Goal: Task Accomplishment & Management: Complete application form

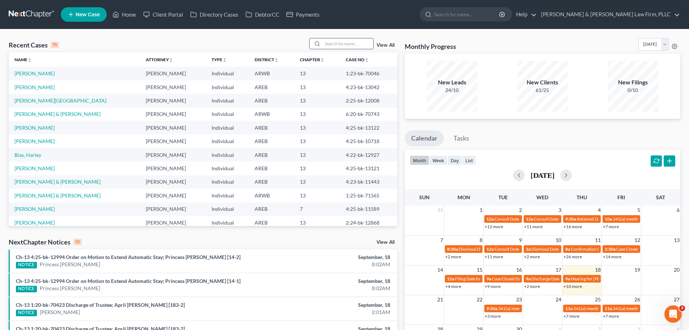
click at [352, 44] on input "search" at bounding box center [348, 43] width 51 height 10
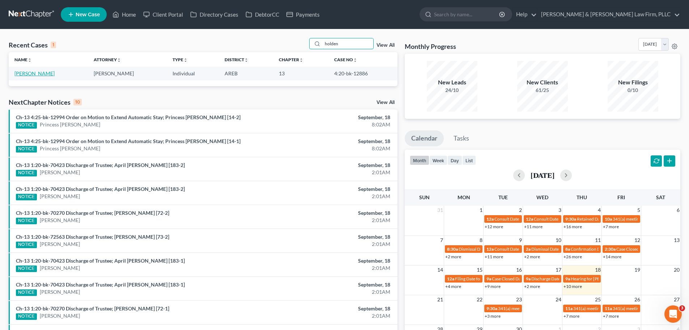
type input "holden"
click at [27, 76] on link "[PERSON_NAME]" at bounding box center [34, 73] width 40 height 6
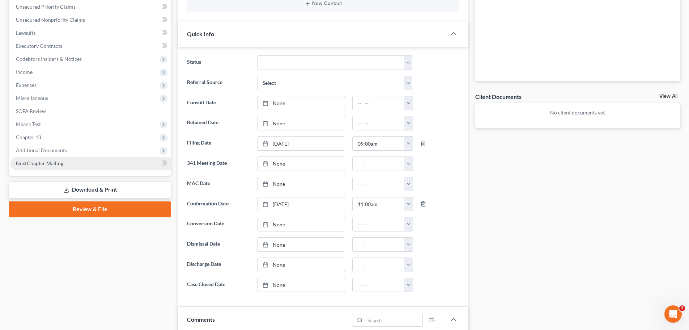
scroll to position [181, 0]
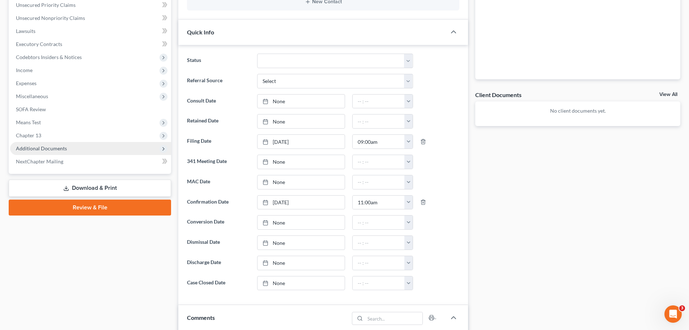
click at [65, 152] on span "Additional Documents" at bounding box center [90, 148] width 161 height 13
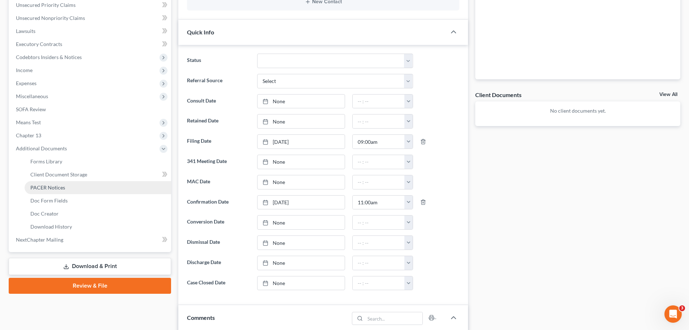
click at [68, 185] on link "PACER Notices" at bounding box center [98, 187] width 147 height 13
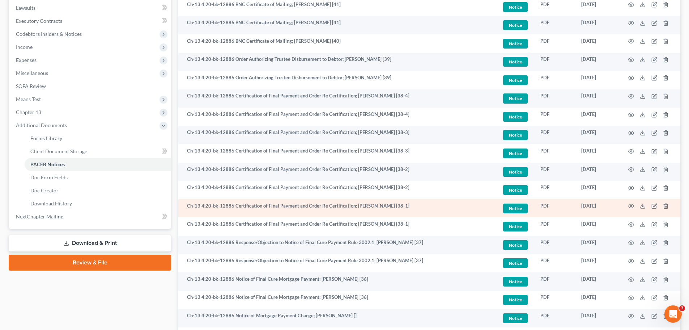
scroll to position [217, 0]
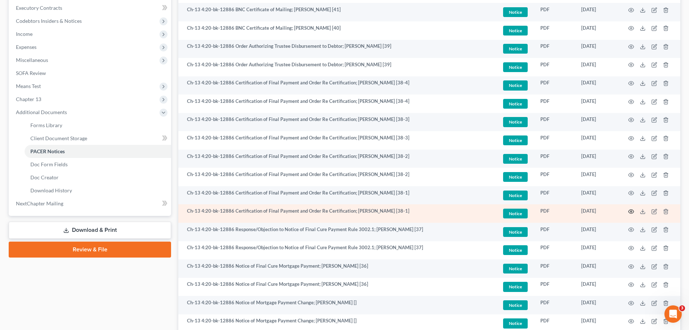
click at [633, 212] on icon "button" at bounding box center [631, 211] width 6 height 6
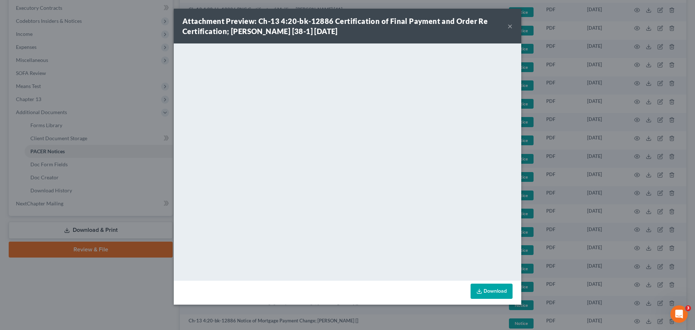
click at [508, 30] on button "×" at bounding box center [509, 26] width 5 height 9
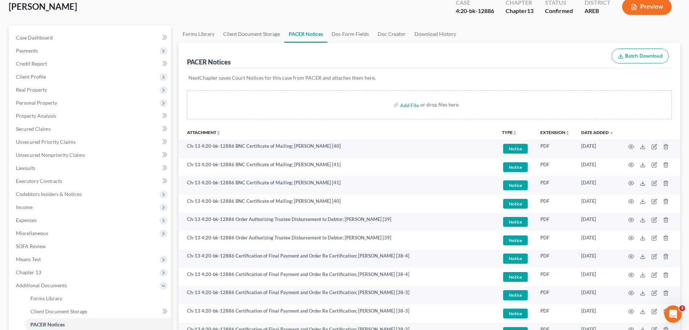
scroll to position [0, 0]
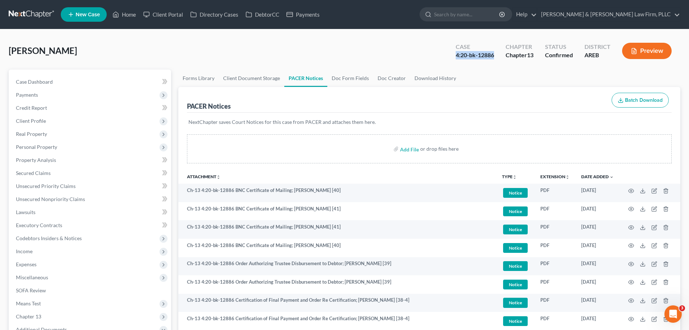
drag, startPoint x: 492, startPoint y: 54, endPoint x: 450, endPoint y: 59, distance: 42.9
click at [450, 59] on div "Case 4:20-bk-12886" at bounding box center [475, 51] width 50 height 21
copy div "4:20-bk-12886"
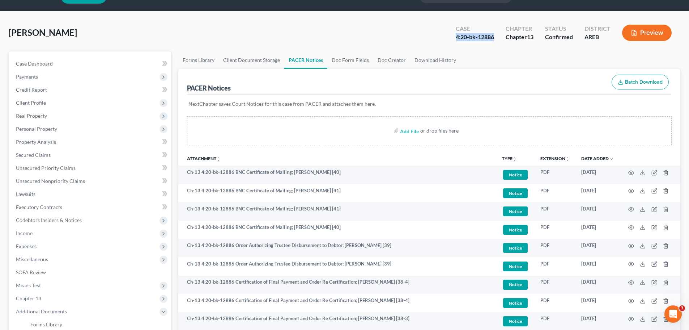
scroll to position [36, 0]
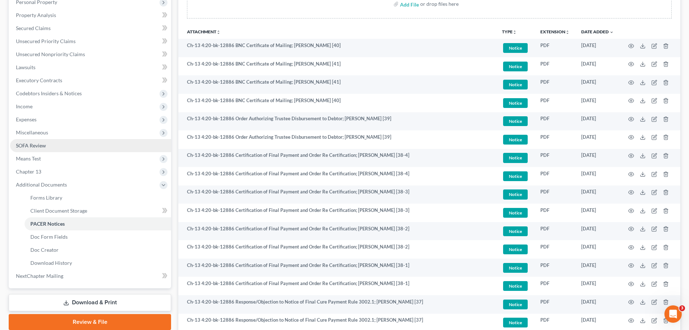
click at [49, 148] on link "SOFA Review" at bounding box center [90, 145] width 161 height 13
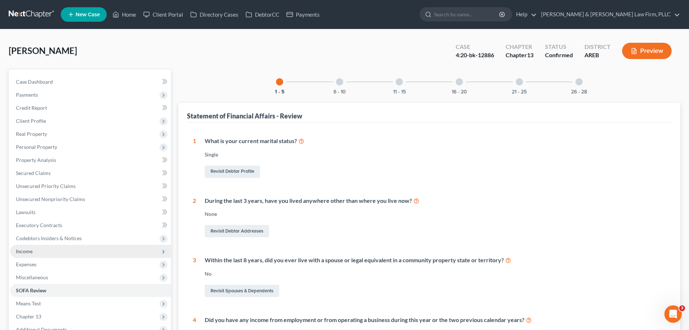
click at [37, 249] on span "Income" at bounding box center [90, 251] width 161 height 13
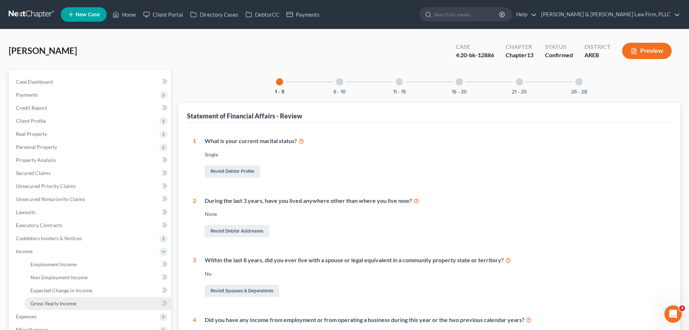
click at [54, 301] on span "Gross Yearly Income" at bounding box center [53, 303] width 46 height 6
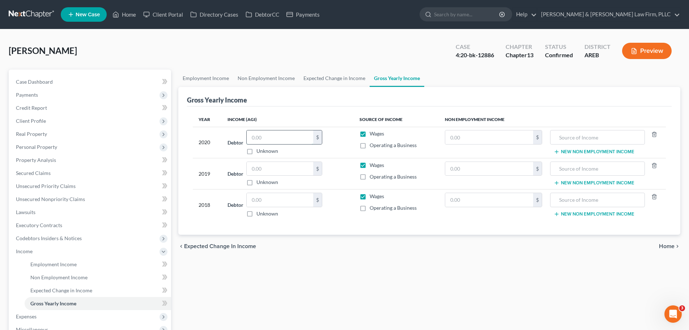
click at [270, 139] on input "text" at bounding box center [280, 137] width 67 height 14
type input "7,000"
click at [289, 166] on input "text" at bounding box center [280, 169] width 67 height 14
type input "8"
click at [119, 17] on link "Home" at bounding box center [124, 14] width 31 height 13
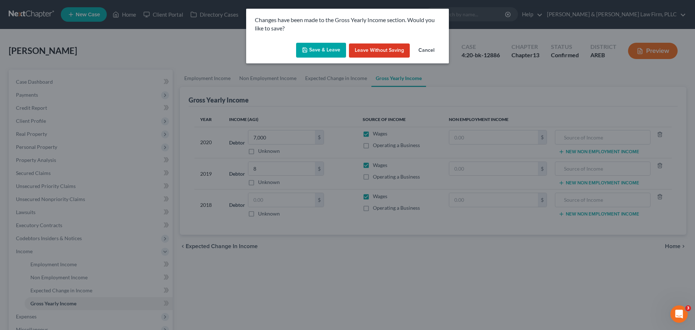
click at [356, 51] on button "Leave without Saving" at bounding box center [379, 50] width 61 height 14
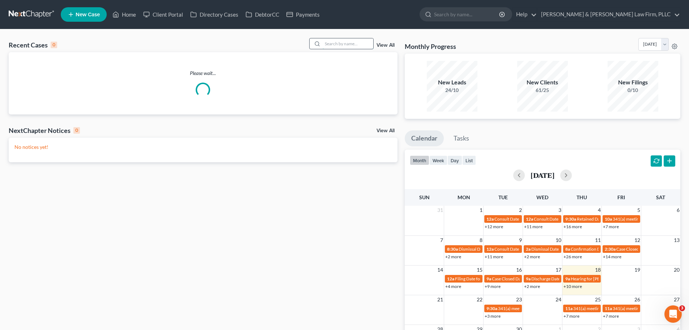
click at [364, 40] on input "search" at bounding box center [348, 43] width 51 height 10
type input "j"
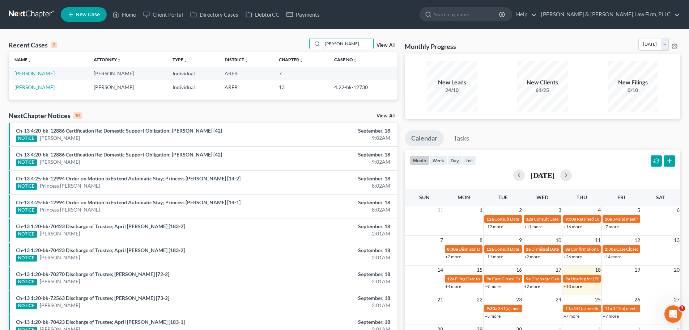
type input "[PERSON_NAME]"
click at [46, 72] on link "[PERSON_NAME]" at bounding box center [34, 73] width 40 height 6
select select "1"
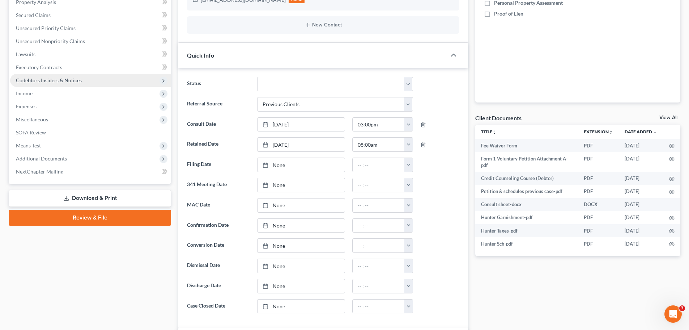
scroll to position [145, 0]
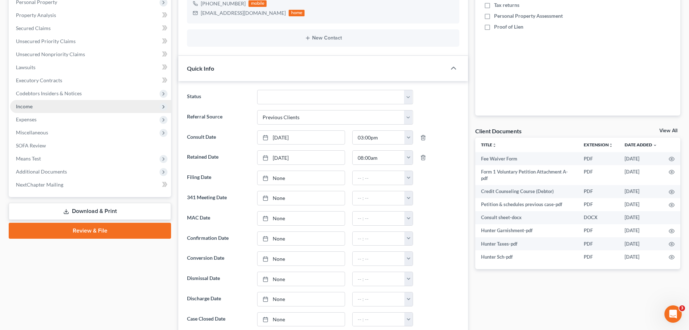
click at [39, 102] on span "Income" at bounding box center [90, 106] width 161 height 13
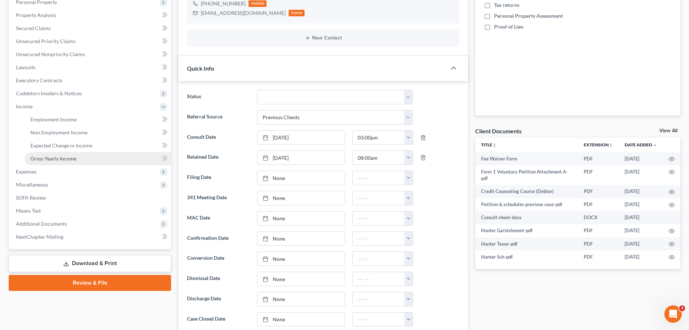
click at [41, 157] on span "Gross Yearly Income" at bounding box center [53, 158] width 46 height 6
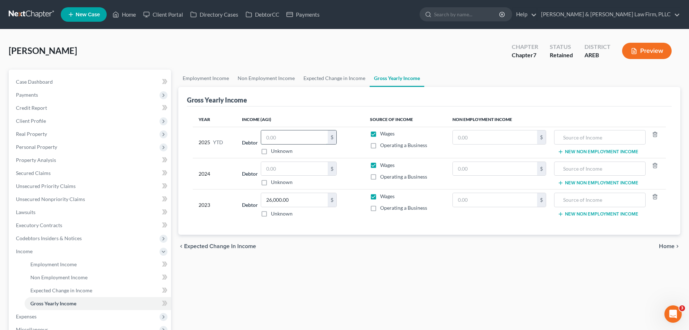
click at [275, 136] on input "text" at bounding box center [294, 137] width 67 height 14
type input "7,000"
click at [295, 165] on input "text" at bounding box center [294, 169] width 67 height 14
type input "8,000"
click at [659, 246] on span "Home" at bounding box center [667, 246] width 16 height 6
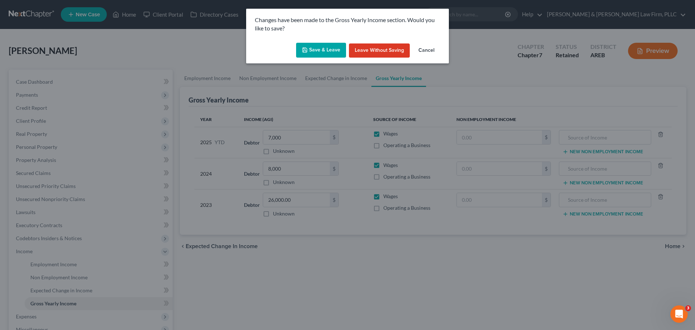
click at [314, 46] on button "Save & Leave" at bounding box center [321, 50] width 50 height 15
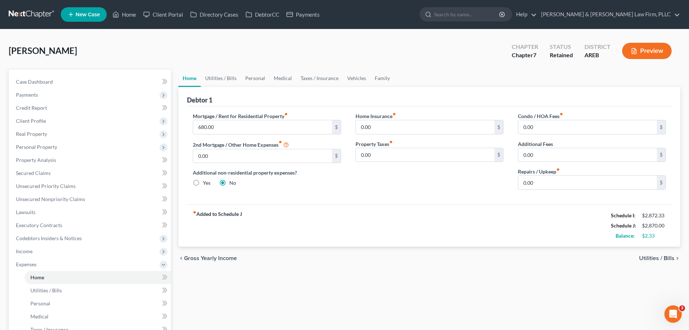
click at [638, 50] on button "Preview" at bounding box center [647, 51] width 50 height 16
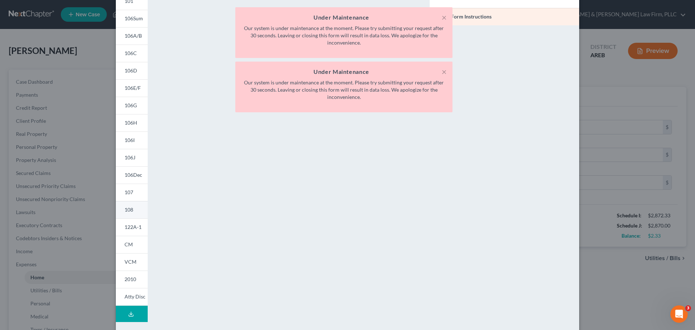
scroll to position [72, 0]
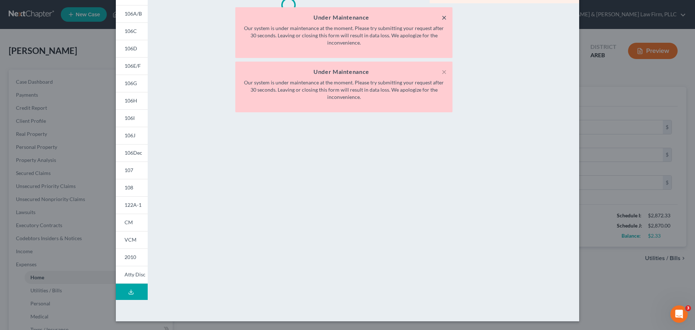
click at [444, 17] on button "×" at bounding box center [443, 17] width 5 height 9
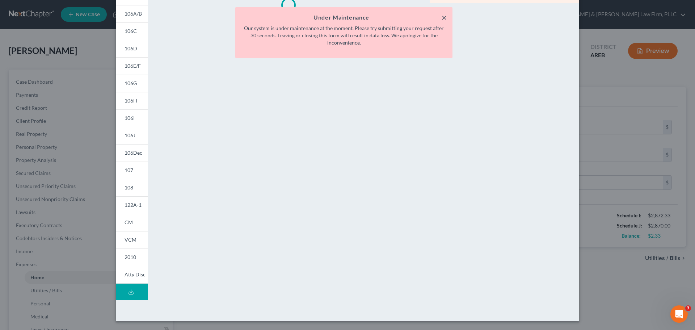
click at [443, 18] on button "×" at bounding box center [443, 17] width 5 height 9
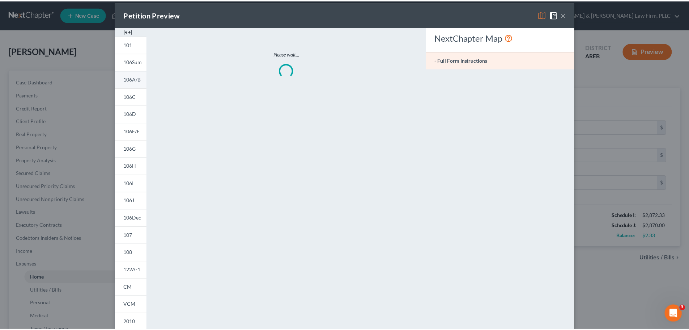
scroll to position [0, 0]
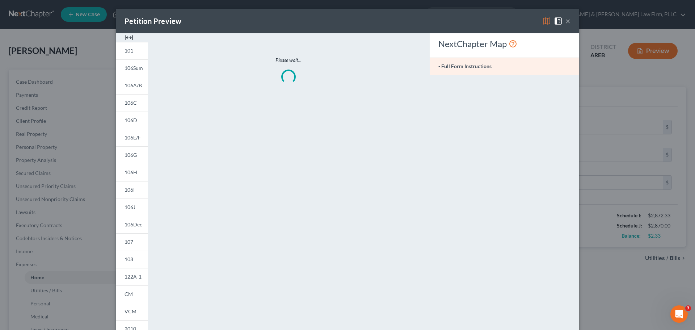
click at [611, 81] on div "Petition Preview × 101 106Sum 106A/B 106C 106D 106E/F 106G 106H 106I 106J 106De…" at bounding box center [347, 165] width 695 height 330
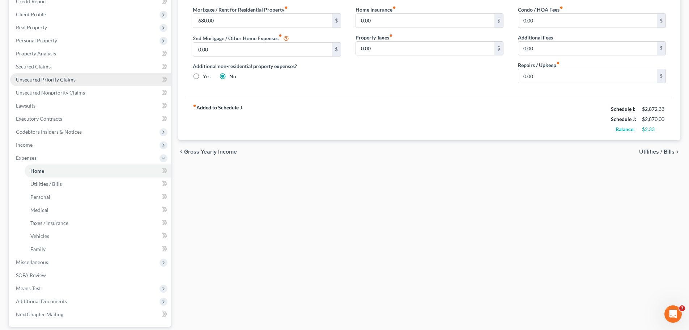
scroll to position [27, 0]
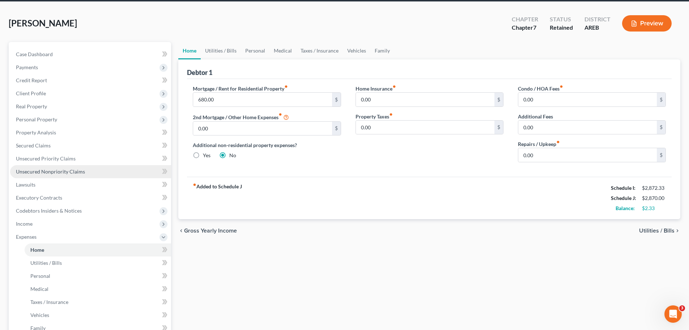
click at [45, 174] on span "Unsecured Nonpriority Claims" at bounding box center [50, 171] width 69 height 6
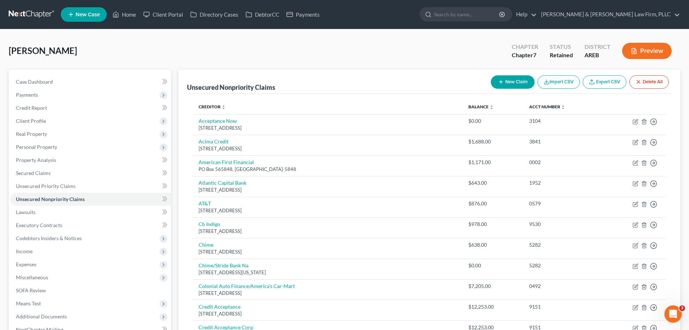
click at [514, 84] on button "New Claim" at bounding box center [513, 81] width 44 height 13
select select "0"
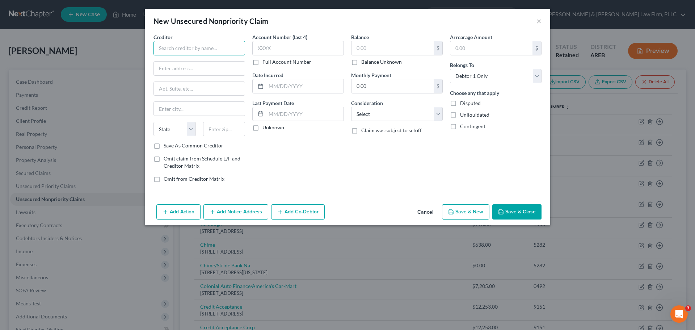
click at [220, 44] on input "text" at bounding box center [199, 48] width 92 height 14
type input "River Rock Reality"
click at [166, 69] on input "text" at bounding box center [199, 69] width 91 height 14
paste input "[STREET_ADDRESS]"
type input "[STREET_ADDRESS]"
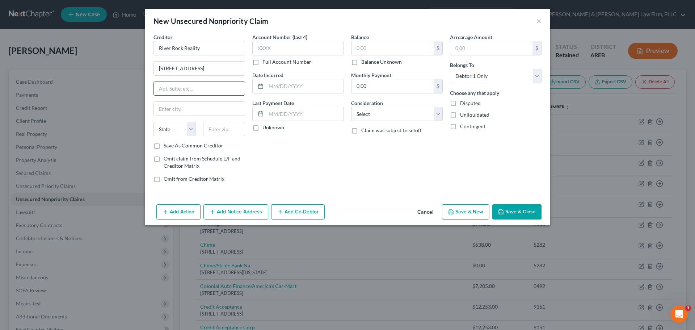
click at [185, 85] on input "text" at bounding box center [199, 89] width 91 height 14
paste input "Suite A"
type input "Suite A"
click at [197, 109] on input "text" at bounding box center [199, 109] width 91 height 14
paste input "Little Rock"
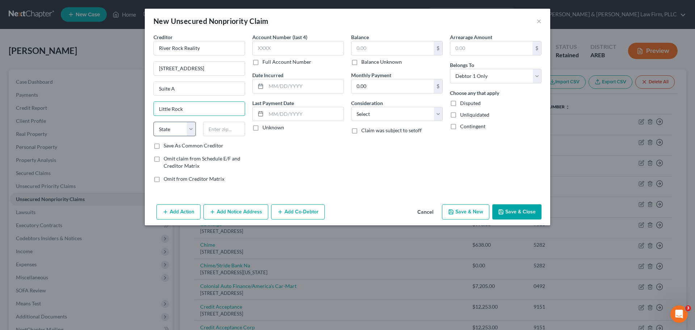
type input "Little Rock"
click at [179, 126] on select "State [US_STATE] AK AR AZ CA CO CT DE DC [GEOGRAPHIC_DATA] [GEOGRAPHIC_DATA] GU…" at bounding box center [174, 129] width 42 height 14
select select "2"
click at [153, 122] on select "State [US_STATE] AK AR AZ CA CO CT DE DC [GEOGRAPHIC_DATA] [GEOGRAPHIC_DATA] GU…" at bounding box center [174, 129] width 42 height 14
click at [221, 129] on input "text" at bounding box center [224, 129] width 42 height 14
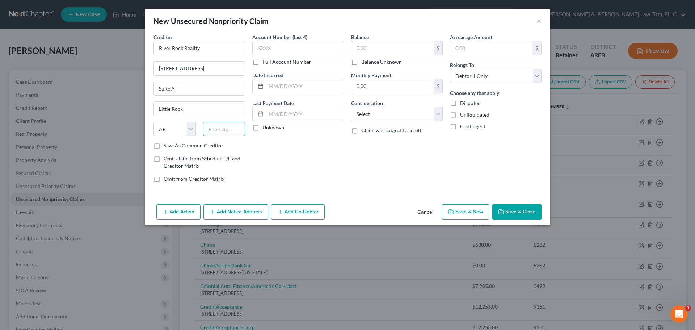
paste input "72205"
type input "72205"
click at [365, 47] on input "text" at bounding box center [392, 48] width 82 height 14
type input "1,700"
click at [502, 213] on icon "button" at bounding box center [501, 212] width 6 height 6
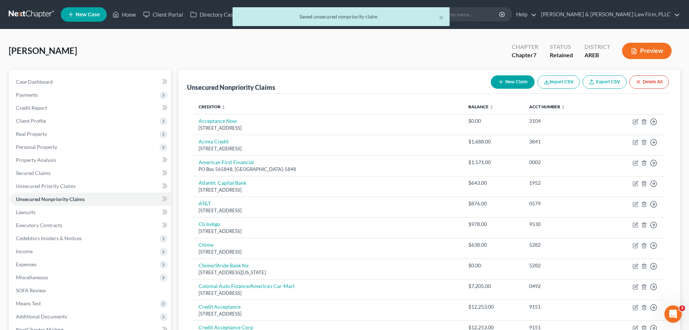
click at [505, 78] on button "New Claim" at bounding box center [513, 81] width 44 height 13
select select "0"
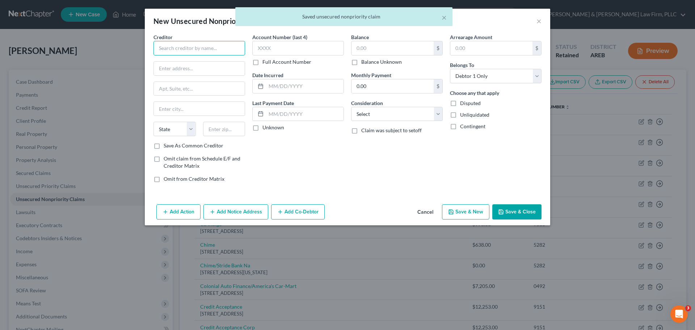
click at [212, 50] on input "text" at bounding box center [199, 48] width 92 height 14
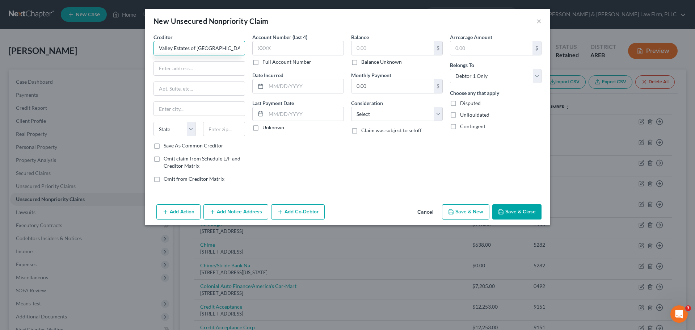
type input "Valley Estates of [GEOGRAPHIC_DATA]"
click at [173, 67] on input "text" at bounding box center [199, 69] width 91 height 14
paste input "3 Richsmith Ln"
type input "3 Richsmith Ln"
click at [187, 133] on select "State [US_STATE] AK AR AZ CA CO CT DE DC [GEOGRAPHIC_DATA] [GEOGRAPHIC_DATA] GU…" at bounding box center [174, 129] width 42 height 14
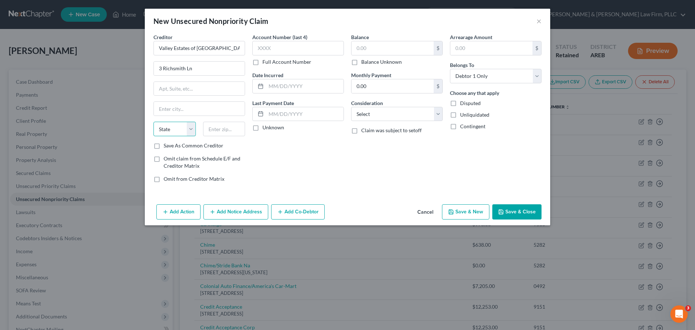
select select "2"
click at [153, 122] on select "State [US_STATE] AK AR AZ CA CO CT DE DC [GEOGRAPHIC_DATA] [GEOGRAPHIC_DATA] GU…" at bounding box center [174, 129] width 42 height 14
click at [182, 104] on input "text" at bounding box center [199, 109] width 91 height 14
paste input "Mabelvale"
type input "Mabelvale"
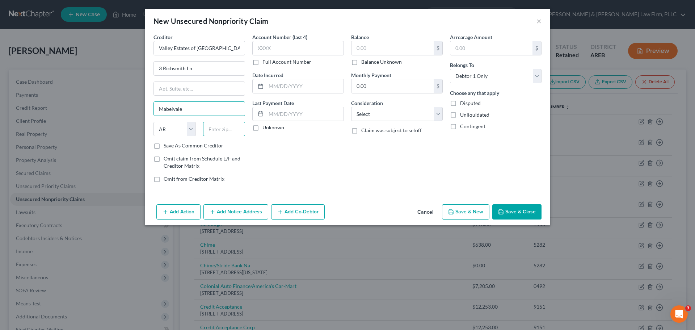
click at [213, 127] on input "text" at bounding box center [224, 129] width 42 height 14
click at [222, 128] on input "text" at bounding box center [224, 129] width 42 height 14
paste input "72103"
type input "72103"
click at [361, 61] on label "Balance Unknown" at bounding box center [381, 61] width 41 height 7
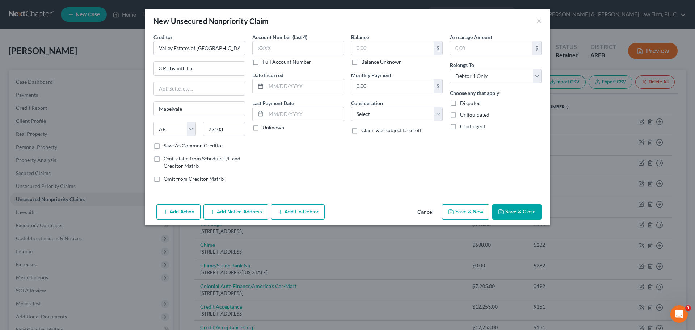
click at [364, 61] on input "Balance Unknown" at bounding box center [366, 60] width 5 height 5
checkbox input "true"
type input "0.00"
click at [513, 213] on button "Save & Close" at bounding box center [516, 211] width 49 height 15
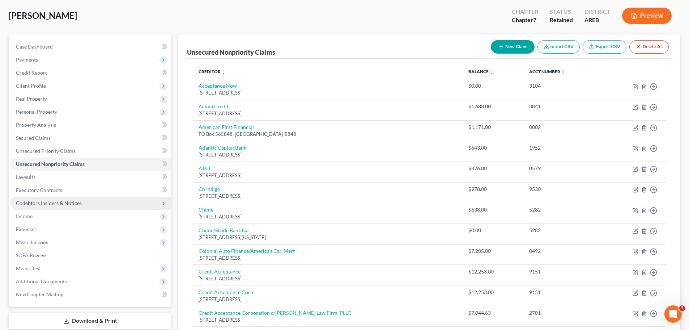
scroll to position [72, 0]
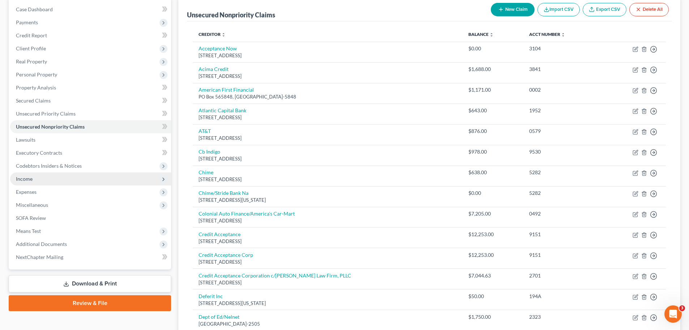
click at [41, 185] on span "Income" at bounding box center [90, 178] width 161 height 13
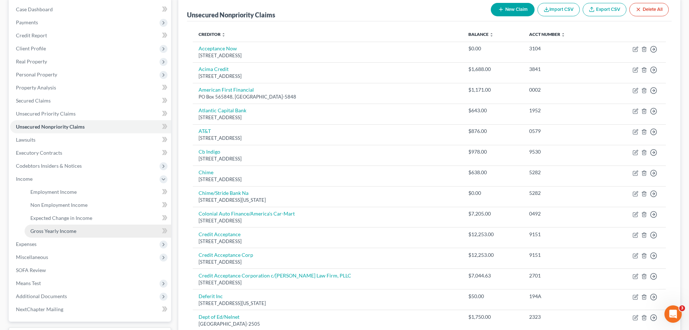
click at [51, 232] on span "Gross Yearly Income" at bounding box center [53, 231] width 46 height 6
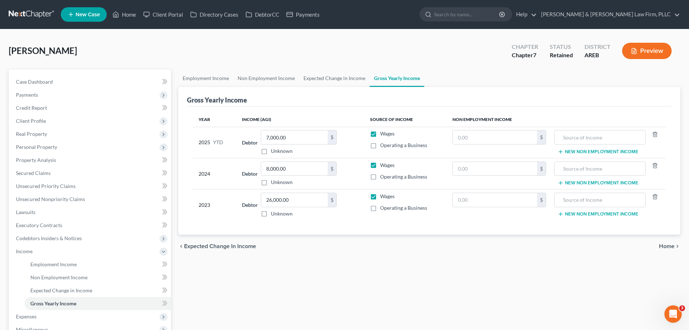
click at [646, 44] on button "Preview" at bounding box center [647, 51] width 50 height 16
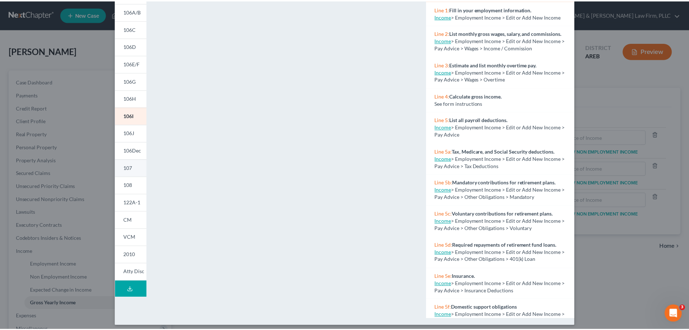
scroll to position [79, 0]
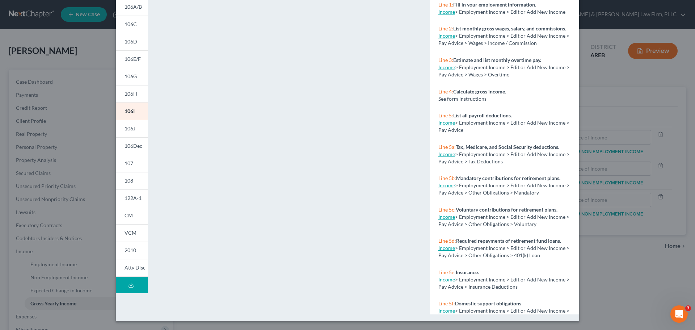
click at [621, 155] on div "Petition Preview Schedule I: Your Income × 101 106Sum 106A/B 106C 106D 106E/F 1…" at bounding box center [347, 165] width 695 height 330
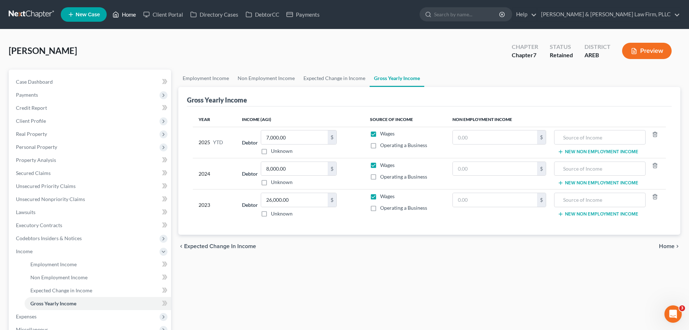
click at [111, 12] on link "Home" at bounding box center [124, 14] width 31 height 13
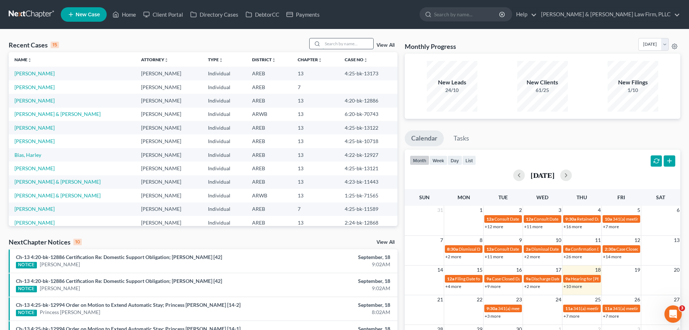
click at [331, 39] on input "search" at bounding box center [348, 43] width 51 height 10
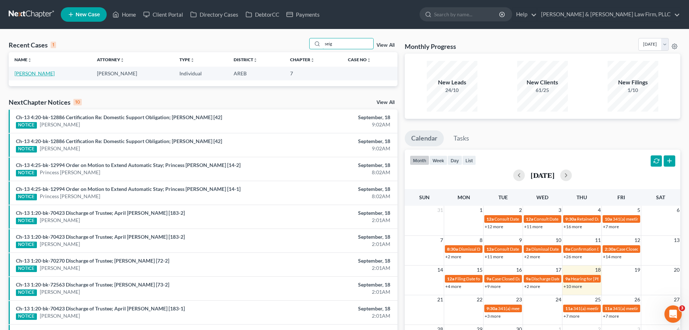
type input "seig"
click at [32, 75] on link "[PERSON_NAME]" at bounding box center [34, 73] width 40 height 6
select select "2"
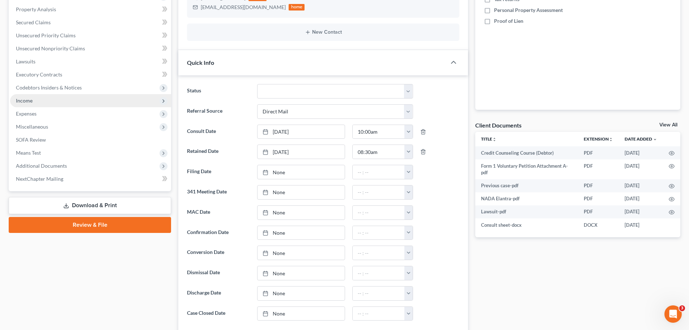
scroll to position [109, 0]
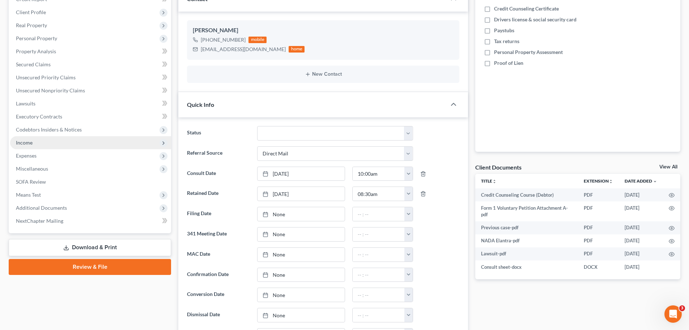
click at [37, 142] on span "Income" at bounding box center [90, 142] width 161 height 13
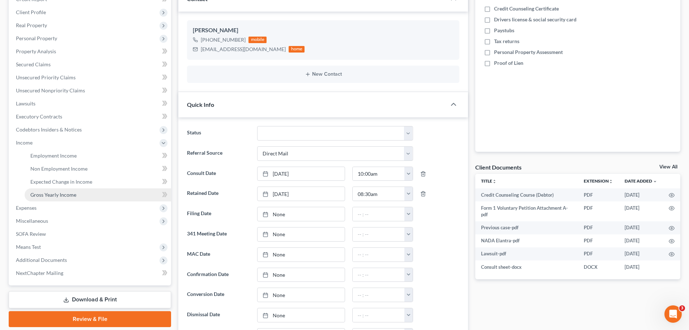
click at [55, 188] on link "Gross Yearly Income" at bounding box center [98, 194] width 147 height 13
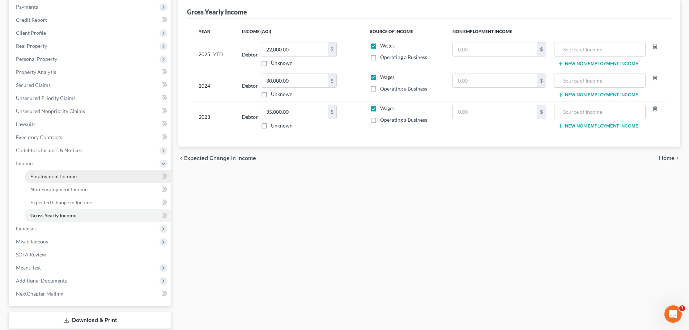
scroll to position [133, 0]
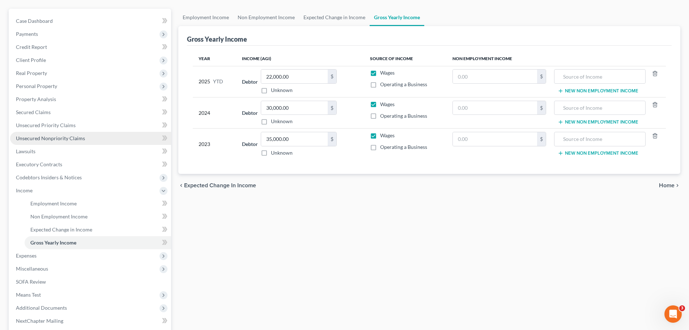
click at [44, 133] on link "Unsecured Nonpriority Claims" at bounding box center [90, 138] width 161 height 13
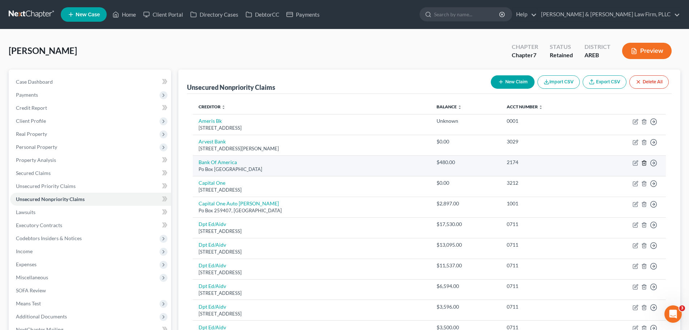
click at [642, 162] on icon "button" at bounding box center [643, 162] width 3 height 5
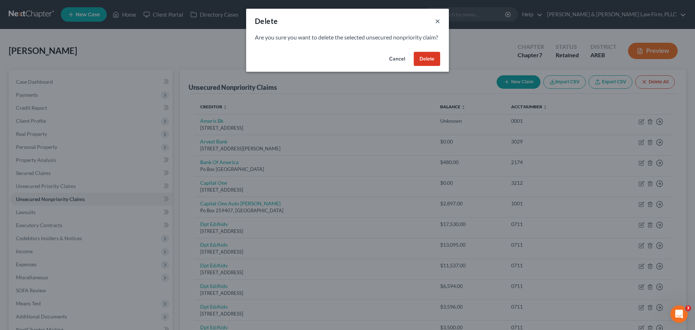
click at [437, 17] on button "×" at bounding box center [437, 21] width 5 height 9
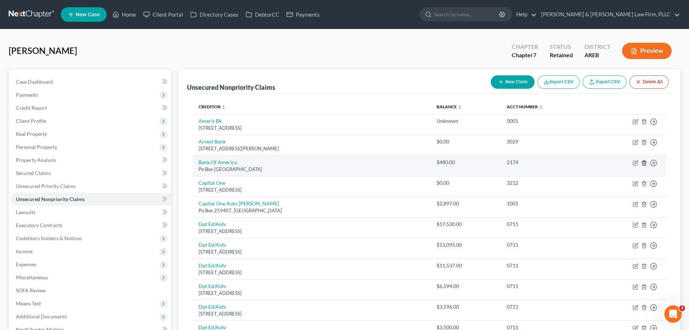
click at [644, 163] on icon "button" at bounding box center [644, 163] width 6 height 6
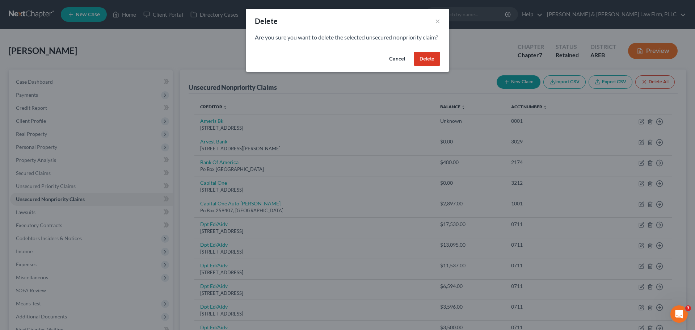
click at [425, 66] on button "Delete" at bounding box center [426, 59] width 26 height 14
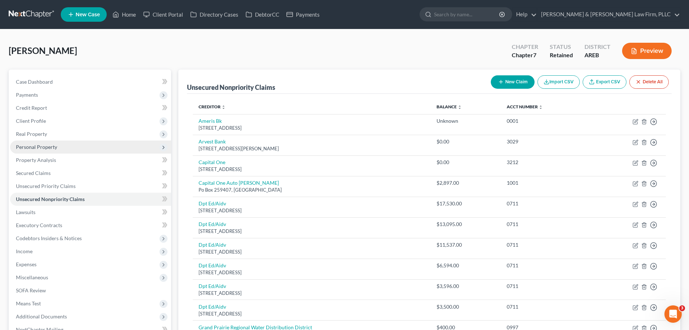
click at [34, 149] on span "Personal Property" at bounding box center [36, 147] width 41 height 6
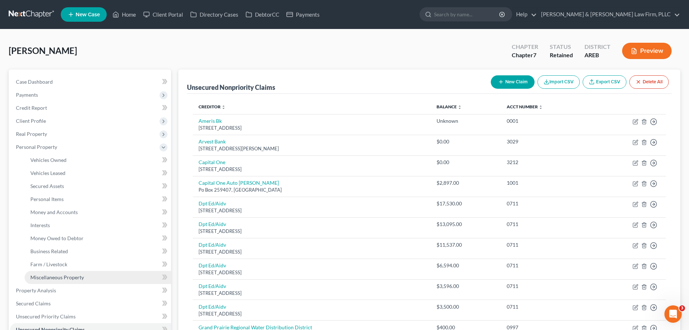
click at [54, 277] on span "Miscellaneous Property" at bounding box center [57, 277] width 54 height 6
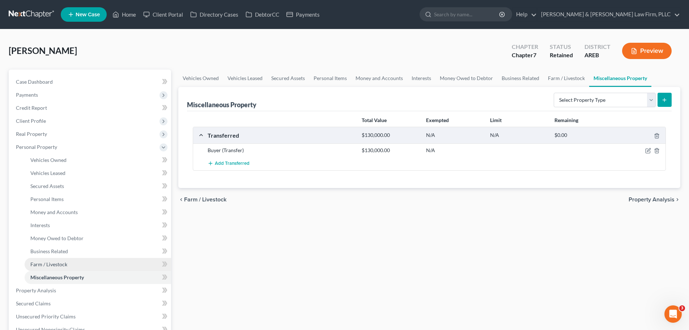
click at [56, 258] on link "Farm / Livestock" at bounding box center [98, 264] width 147 height 13
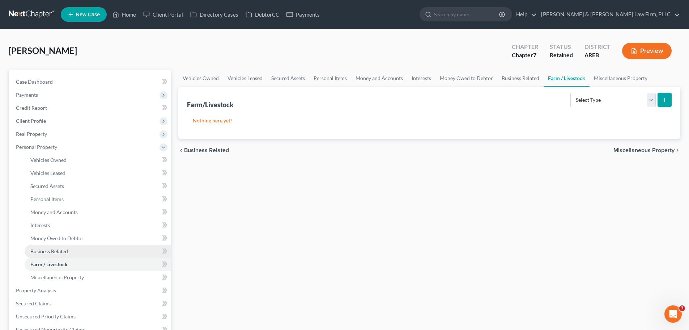
click at [60, 246] on link "Business Related" at bounding box center [98, 251] width 147 height 13
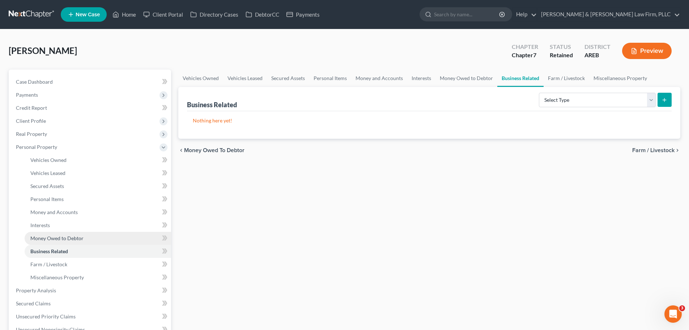
click at [65, 236] on span "Money Owed to Debtor" at bounding box center [56, 238] width 53 height 6
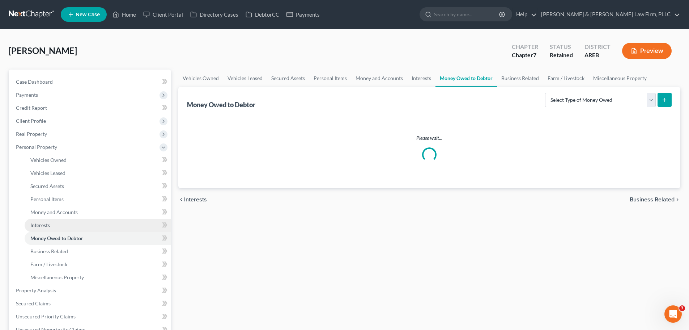
click at [67, 228] on link "Interests" at bounding box center [98, 225] width 147 height 13
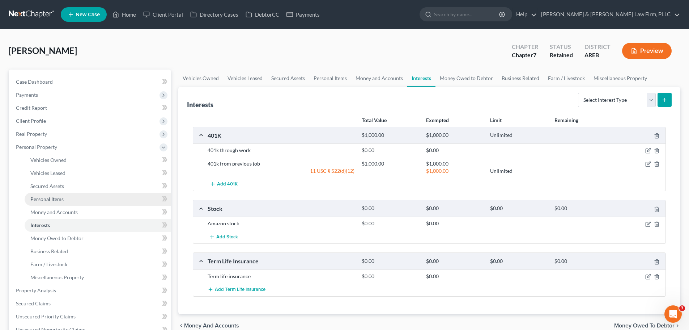
click at [61, 198] on span "Personal Items" at bounding box center [46, 199] width 33 height 6
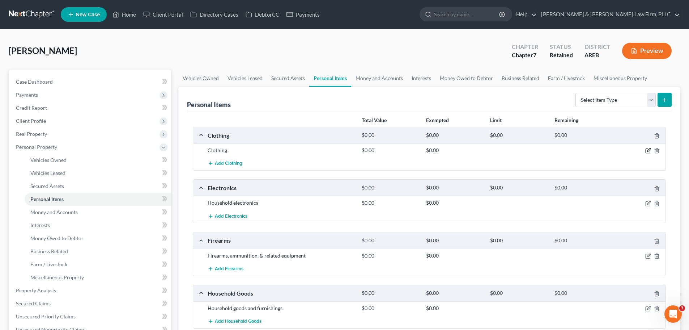
click at [646, 150] on icon "button" at bounding box center [648, 151] width 4 height 4
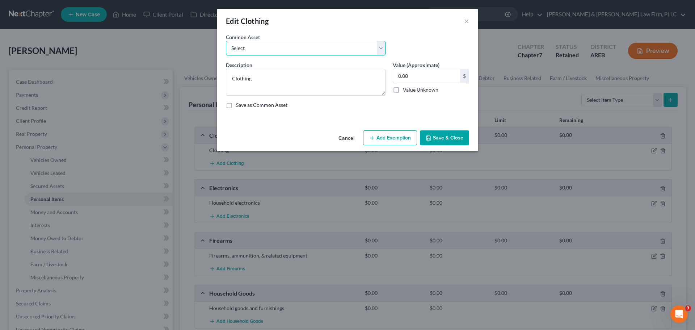
click at [290, 52] on select "Select Clothing" at bounding box center [306, 48] width 160 height 14
select select "0"
click at [226, 41] on select "Select Clothing" at bounding box center [306, 48] width 160 height 14
click at [443, 74] on input "0" at bounding box center [426, 76] width 67 height 14
type input "200"
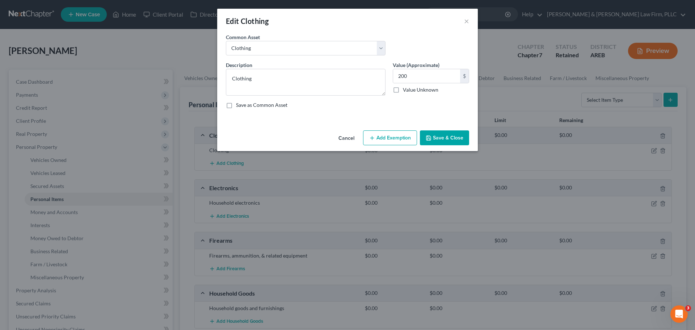
click at [436, 136] on button "Save & Close" at bounding box center [444, 137] width 49 height 15
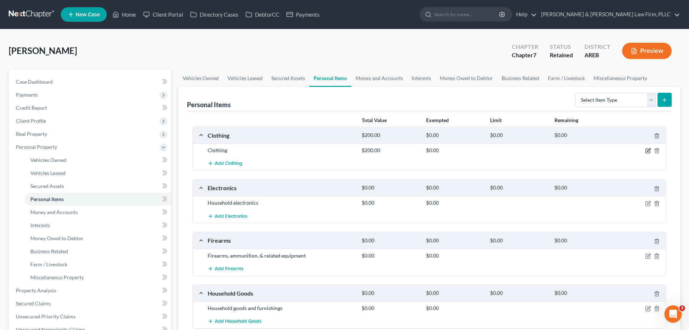
click at [648, 151] on icon "button" at bounding box center [648, 149] width 3 height 3
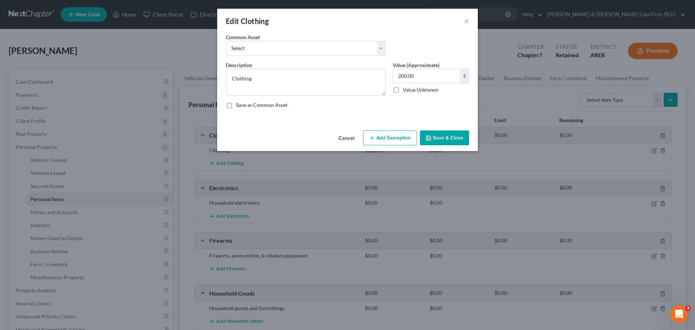
click at [376, 137] on button "Add Exemption" at bounding box center [390, 137] width 54 height 15
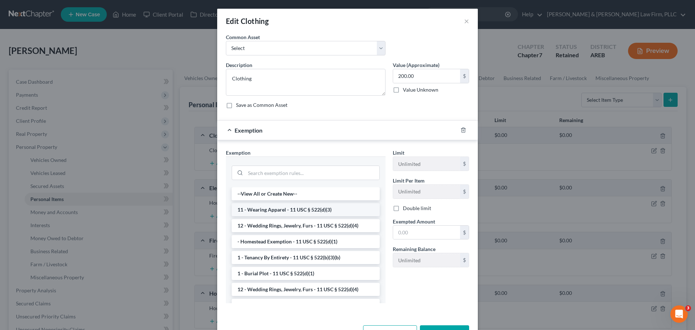
click at [299, 208] on li "11 - Wearing Apparel - 11 USC § 522(d)(3)" at bounding box center [306, 209] width 148 height 13
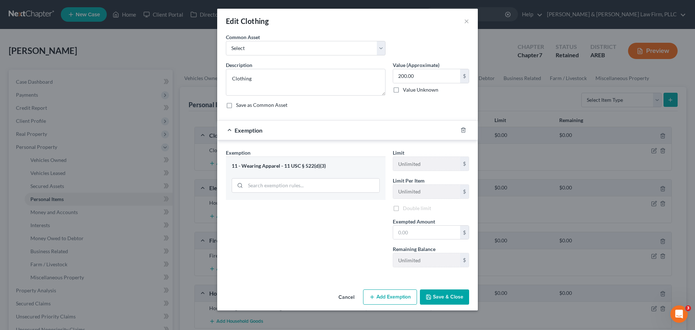
click at [441, 296] on button "Save & Close" at bounding box center [444, 296] width 49 height 15
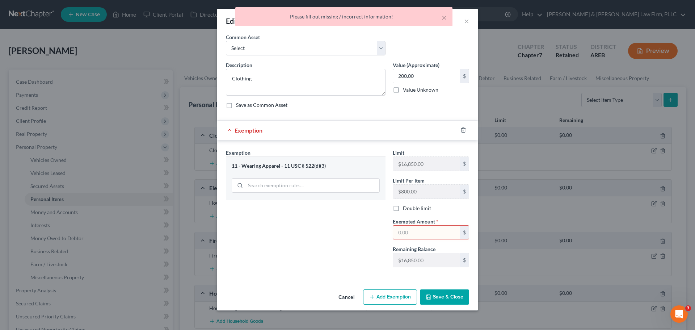
click at [418, 233] on input "text" at bounding box center [426, 232] width 67 height 14
type input "200.00"
click at [433, 296] on button "Save & Close" at bounding box center [444, 296] width 49 height 15
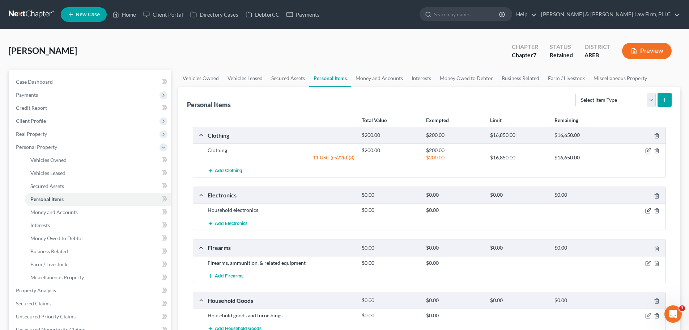
click at [649, 212] on icon "button" at bounding box center [648, 211] width 6 height 6
click at [646, 211] on icon "button" at bounding box center [648, 211] width 6 height 6
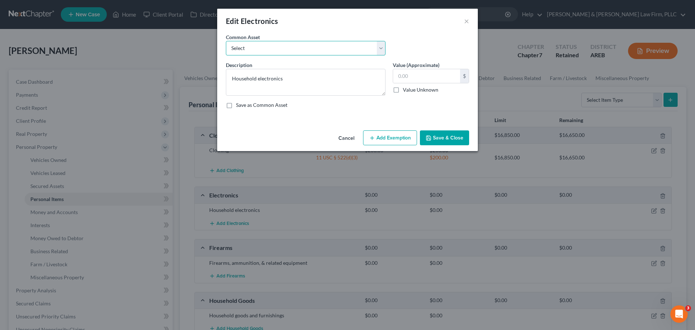
drag, startPoint x: 286, startPoint y: 51, endPoint x: 284, endPoint y: 55, distance: 4.2
click at [286, 51] on select "Select Household electronics" at bounding box center [306, 48] width 160 height 14
select select "0"
click at [226, 41] on select "Select Household electronics" at bounding box center [306, 48] width 160 height 14
click at [398, 78] on input "text" at bounding box center [426, 76] width 67 height 14
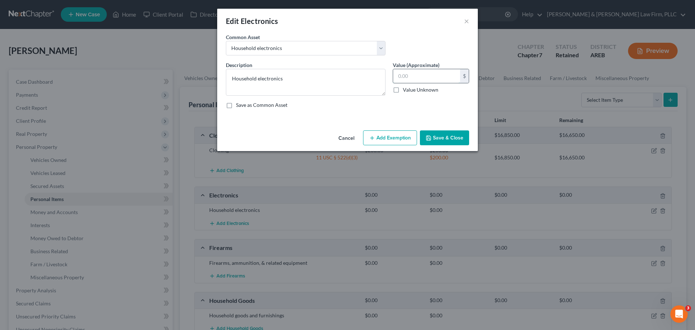
type input "1.00"
type input "1"
type input "10.00"
type input "10"
type input "100.00"
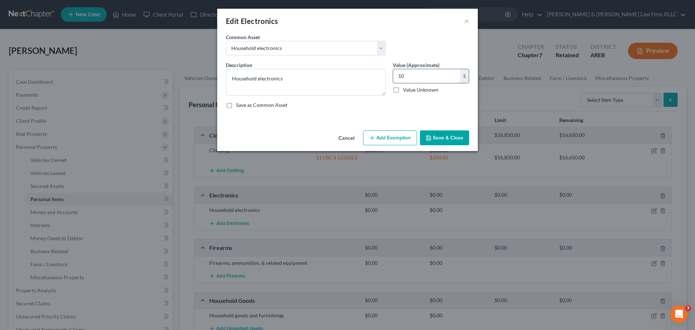
type input "100"
type input "1,000.00"
type input "1,000"
click at [383, 142] on button "Add Exemption" at bounding box center [390, 137] width 54 height 15
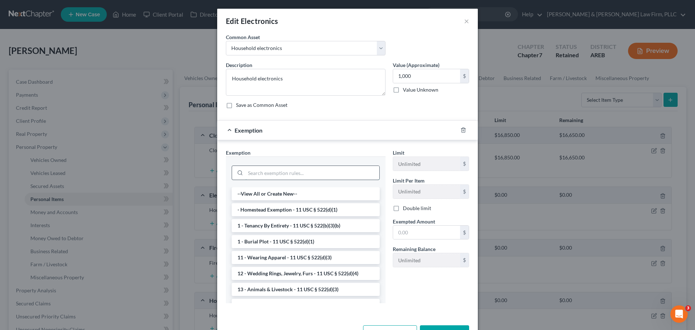
click at [294, 177] on input "search" at bounding box center [312, 173] width 134 height 14
type input "e"
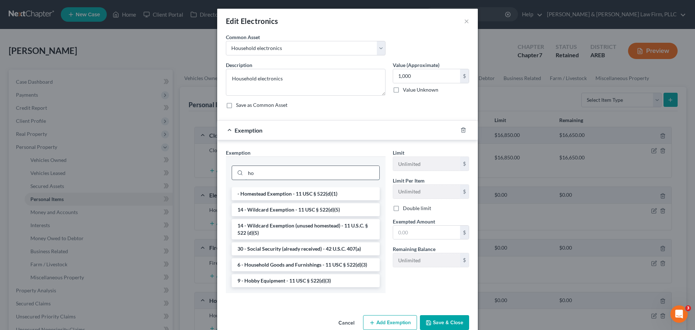
type input "hou"
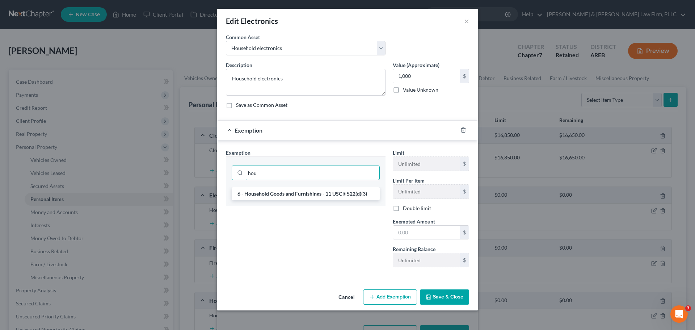
drag, startPoint x: 276, startPoint y: 174, endPoint x: 224, endPoint y: 172, distance: 52.1
click at [227, 174] on div "hou" at bounding box center [306, 171] width 160 height 31
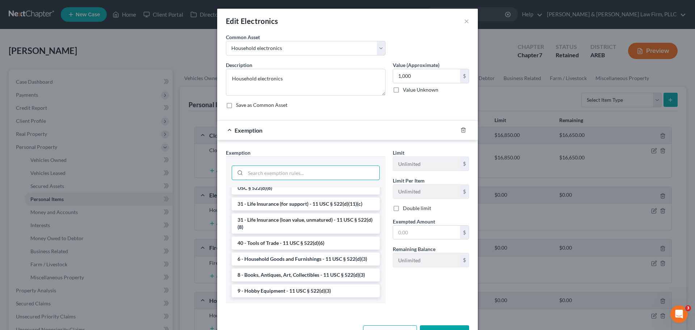
scroll to position [582, 0]
click at [293, 255] on li "6 - Household Goods and Furnishings - 11 USC § 522(d)(3)" at bounding box center [306, 258] width 148 height 13
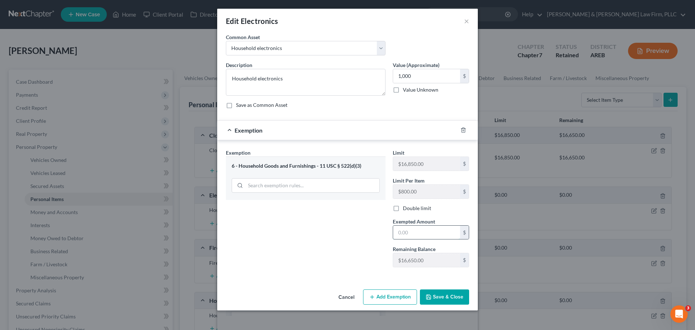
click at [425, 235] on input "text" at bounding box center [426, 232] width 67 height 14
type input "1.00"
type input "1"
type input "10.00"
type input "10"
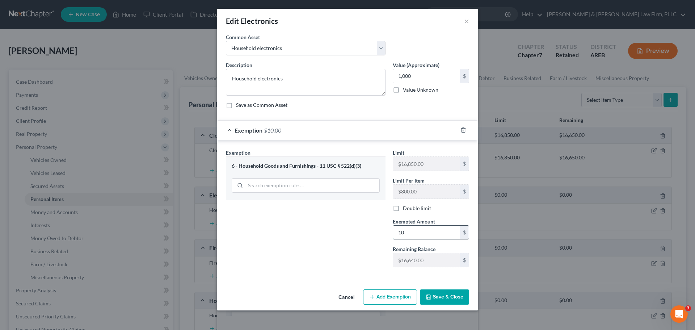
type input "100.00"
type input "100"
type input "1,000.00"
type input "1,000"
click at [434, 290] on button "Save & Close" at bounding box center [444, 296] width 49 height 15
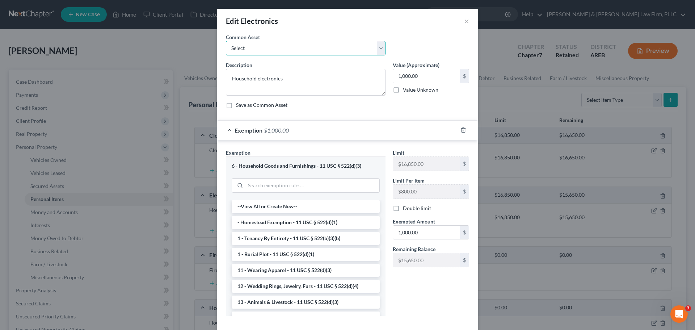
click at [320, 48] on select "Select Household electronics" at bounding box center [306, 48] width 160 height 14
select select "0"
click at [226, 41] on select "Select Household electronics" at bounding box center [306, 48] width 160 height 14
click at [396, 76] on input "text" at bounding box center [426, 76] width 67 height 14
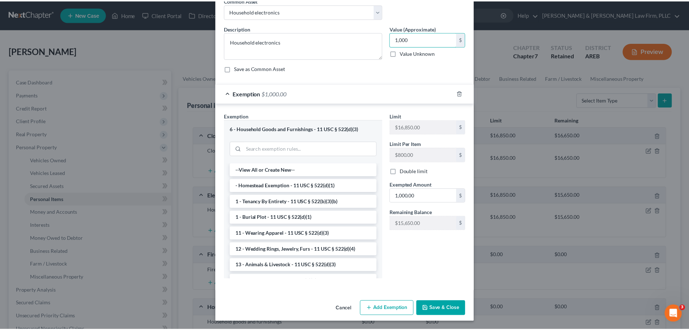
scroll to position [37, 0]
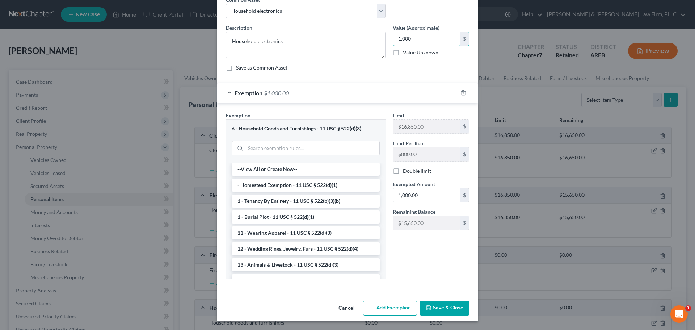
type input "1,000"
click at [444, 305] on button "Save & Close" at bounding box center [444, 307] width 49 height 15
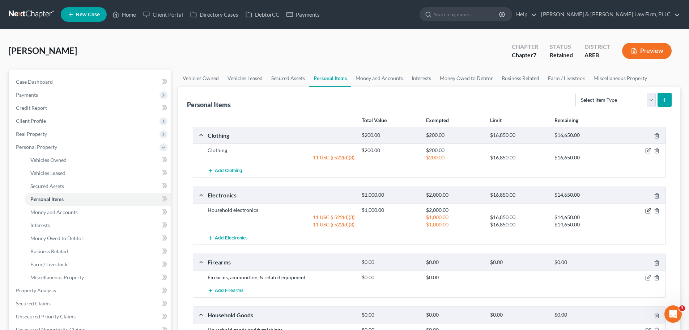
click at [648, 211] on icon "button" at bounding box center [648, 209] width 3 height 3
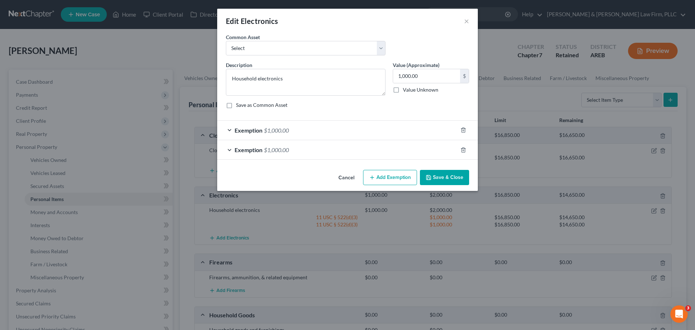
click at [466, 149] on div at bounding box center [467, 150] width 20 height 12
click at [460, 148] on div at bounding box center [467, 150] width 20 height 12
click at [463, 148] on polyline "button" at bounding box center [463, 148] width 4 height 0
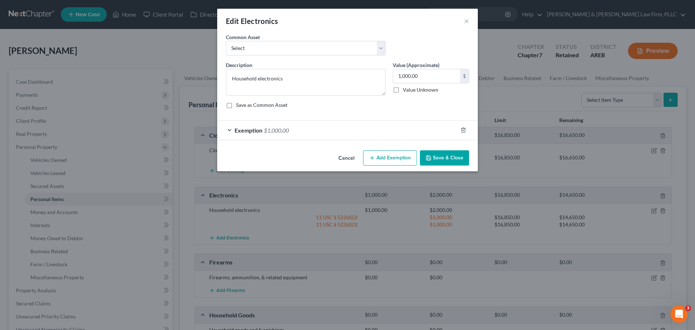
click at [457, 157] on button "Save & Close" at bounding box center [444, 157] width 49 height 15
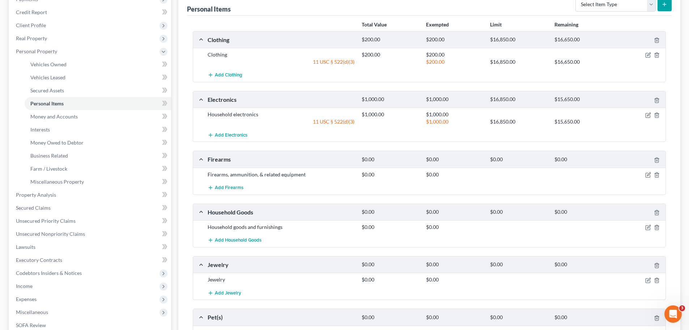
scroll to position [109, 0]
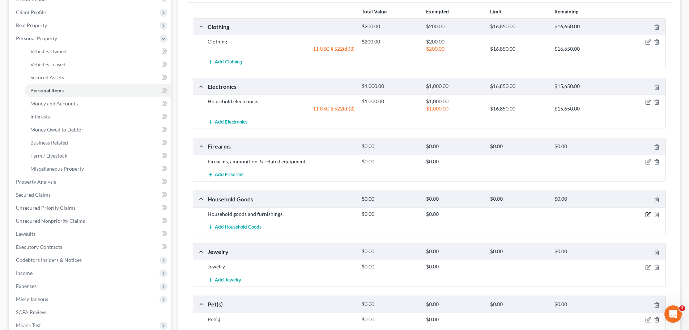
click at [645, 214] on icon "button" at bounding box center [648, 214] width 6 height 6
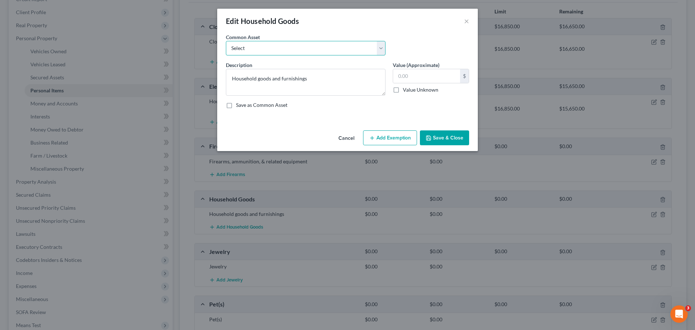
click at [263, 50] on select "Select Household goods and furnishings" at bounding box center [306, 48] width 160 height 14
click at [226, 41] on select "Select Household goods and furnishings" at bounding box center [306, 48] width 160 height 14
drag, startPoint x: 260, startPoint y: 49, endPoint x: 260, endPoint y: 54, distance: 5.1
click at [260, 50] on select "Select Household goods and furnishings" at bounding box center [306, 48] width 160 height 14
select select "0"
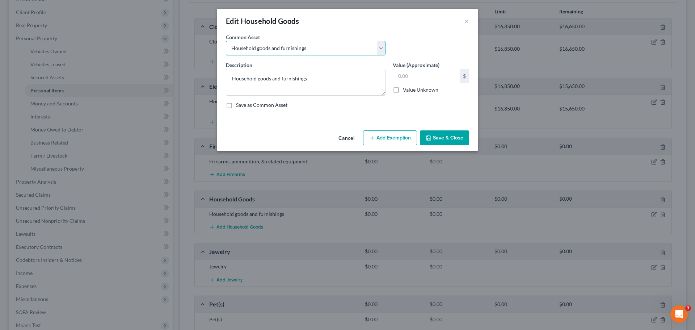
click at [226, 41] on select "Select Household goods and furnishings" at bounding box center [306, 48] width 160 height 14
click at [432, 76] on input "text" at bounding box center [426, 76] width 67 height 14
type input "0"
click at [441, 133] on button "Save & Close" at bounding box center [444, 137] width 49 height 15
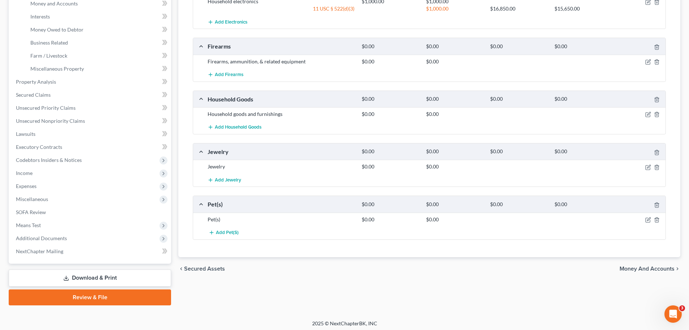
scroll to position [211, 0]
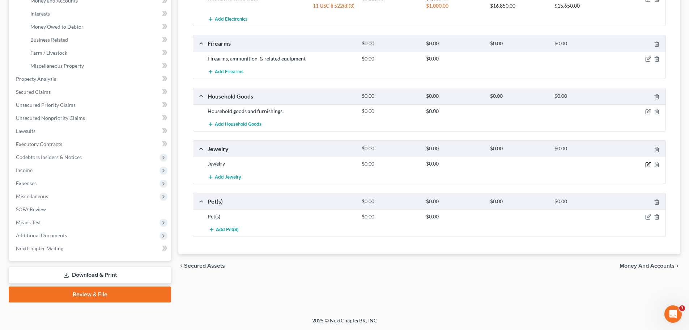
click at [645, 165] on icon "button" at bounding box center [648, 164] width 6 height 6
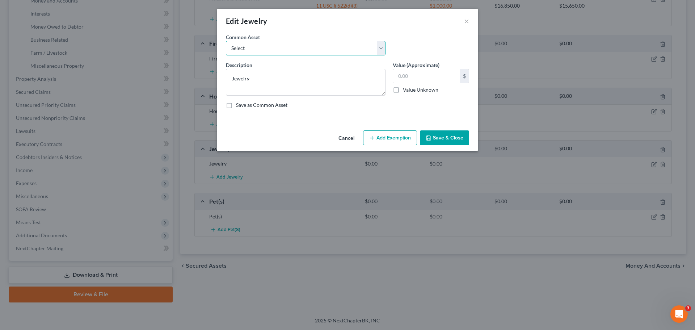
click at [300, 50] on select "Select Jewelry" at bounding box center [306, 48] width 160 height 14
select select "0"
click at [226, 41] on select "Select Jewelry" at bounding box center [306, 48] width 160 height 14
click at [421, 70] on input "text" at bounding box center [426, 76] width 67 height 14
type input "0"
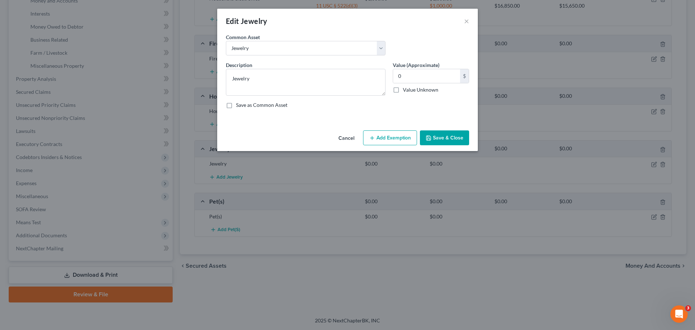
click at [433, 134] on button "Save & Close" at bounding box center [444, 137] width 49 height 15
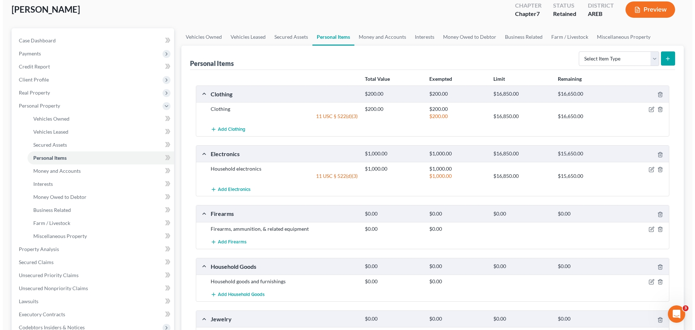
scroll to position [30, 0]
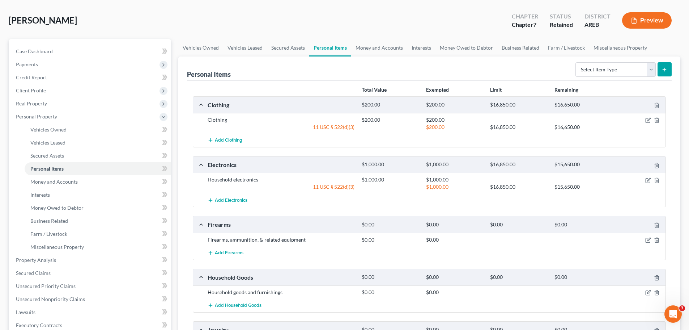
click at [641, 24] on button "Preview" at bounding box center [647, 20] width 50 height 16
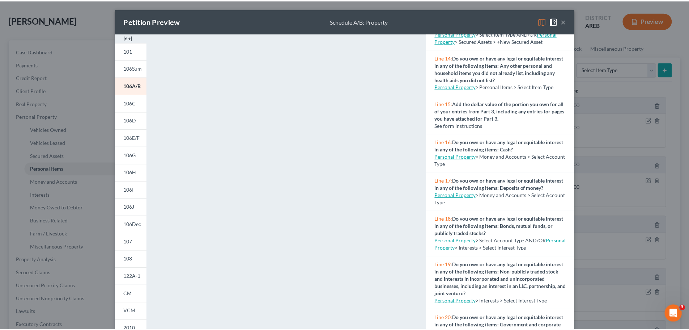
scroll to position [579, 0]
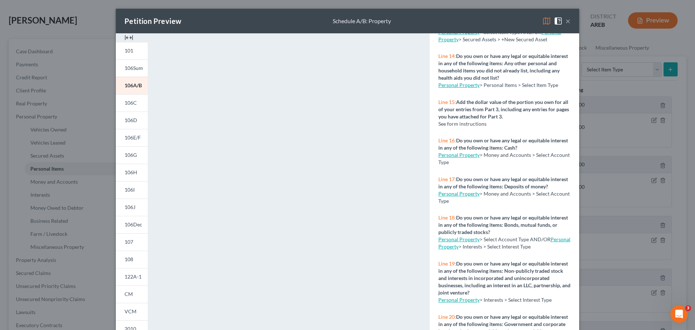
click at [565, 21] on button "×" at bounding box center [567, 21] width 5 height 9
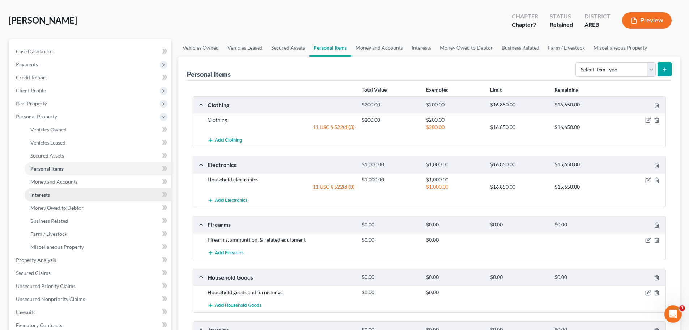
click at [51, 198] on link "Interests" at bounding box center [98, 194] width 147 height 13
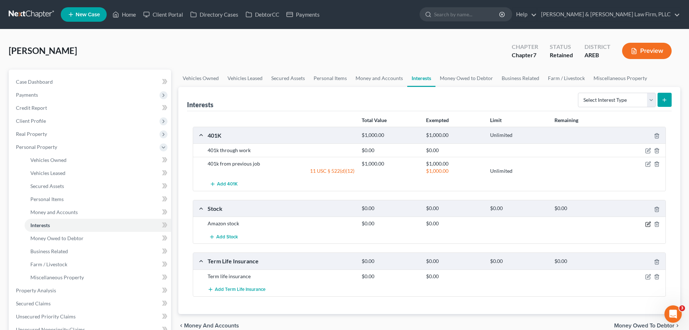
click at [650, 226] on icon "button" at bounding box center [648, 224] width 6 height 6
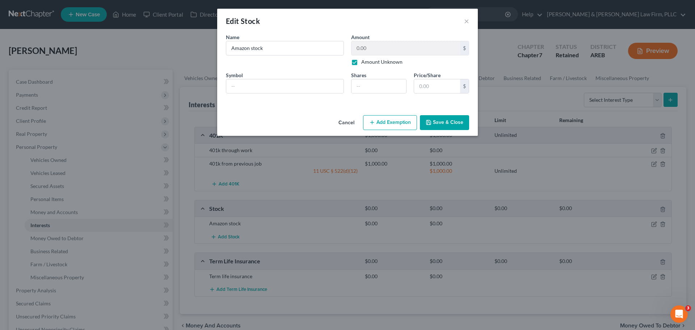
click at [437, 124] on button "Save & Close" at bounding box center [444, 122] width 49 height 15
